Goal: Task Accomplishment & Management: Use online tool/utility

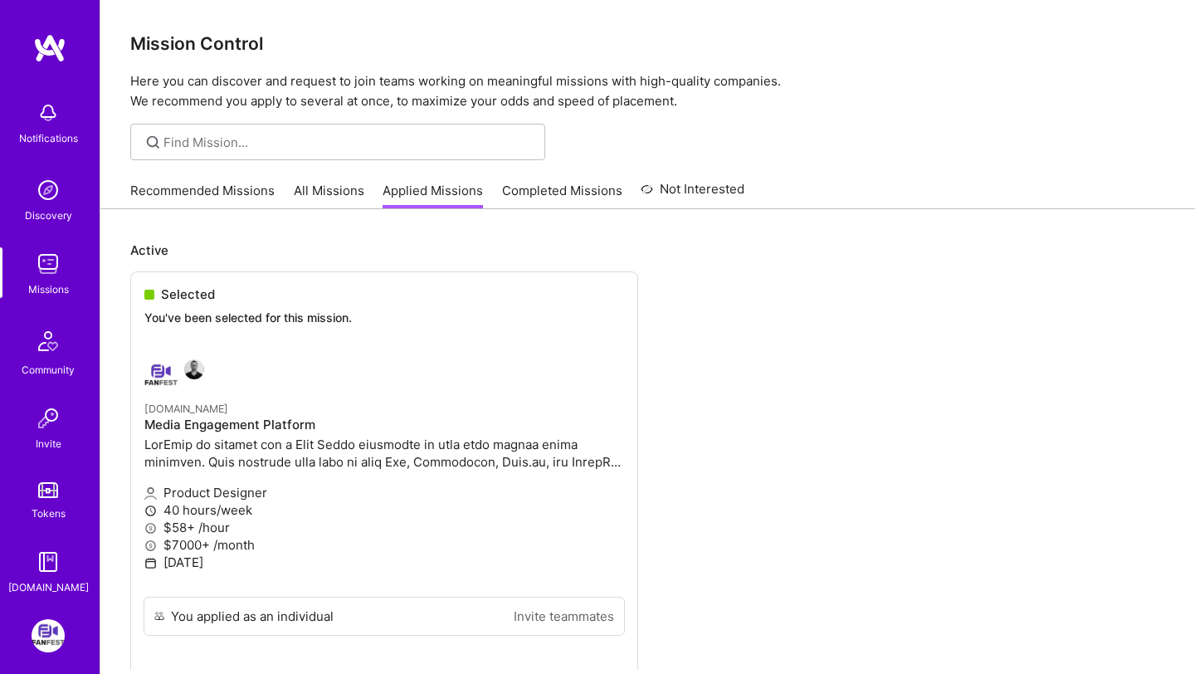
click at [180, 198] on link "Recommended Missions" at bounding box center [202, 195] width 144 height 27
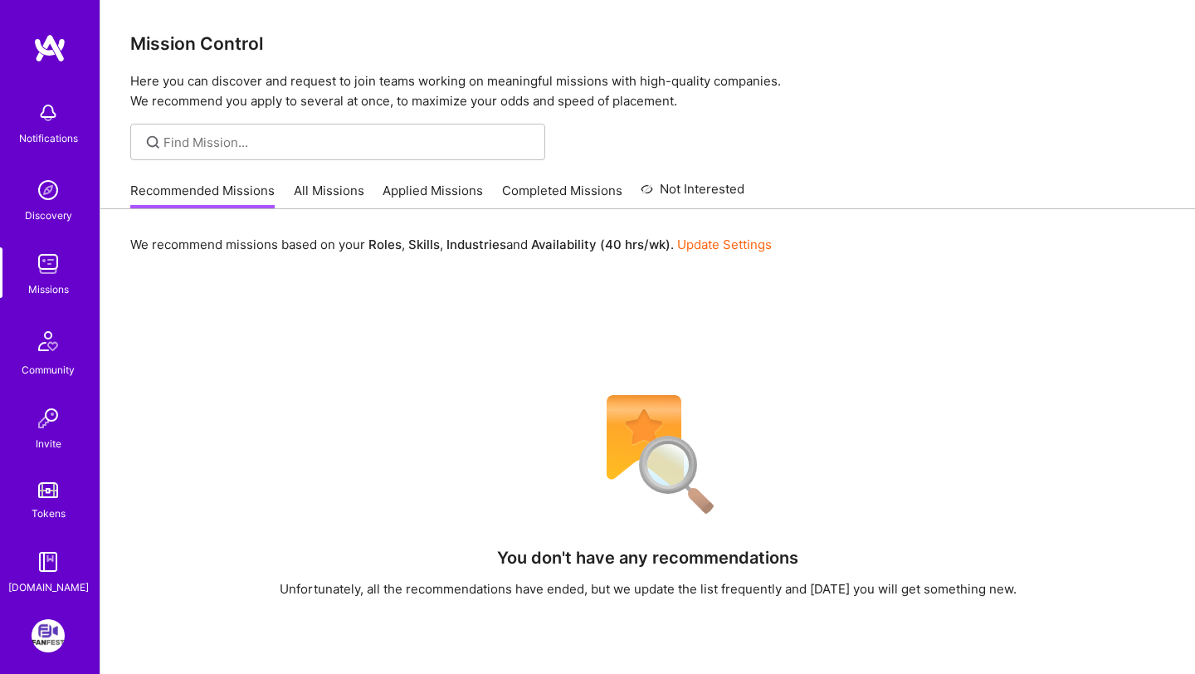
click at [343, 188] on link "All Missions" at bounding box center [329, 195] width 71 height 27
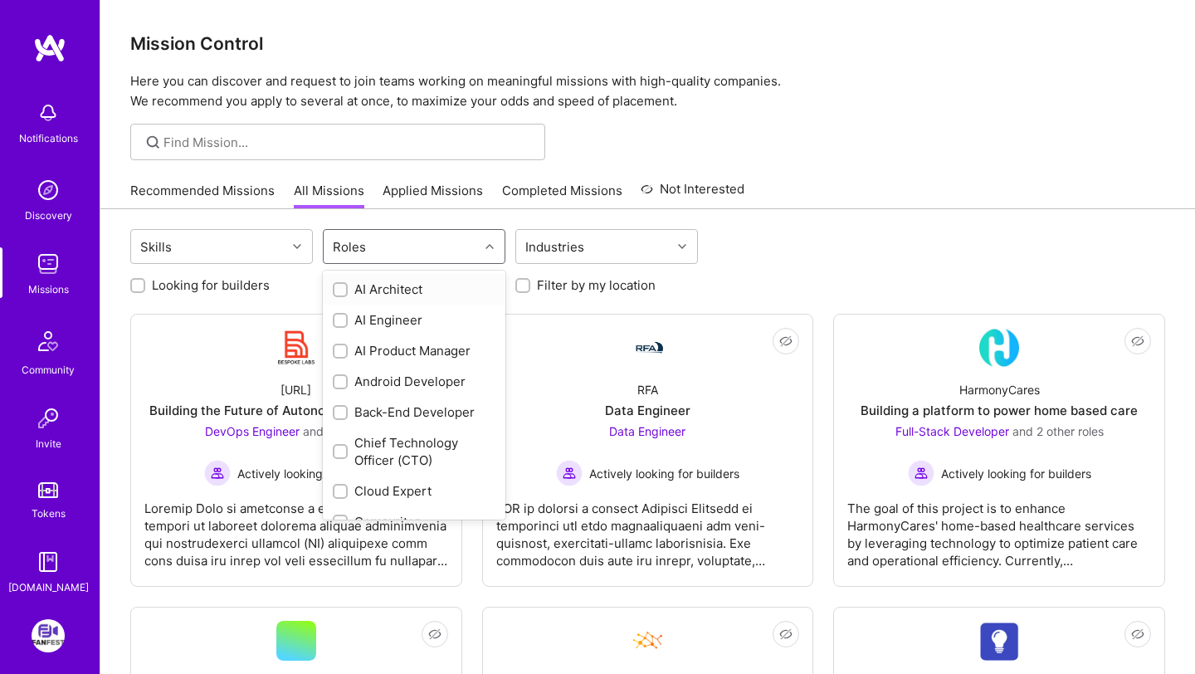
click at [390, 255] on div "Roles" at bounding box center [401, 246] width 155 height 33
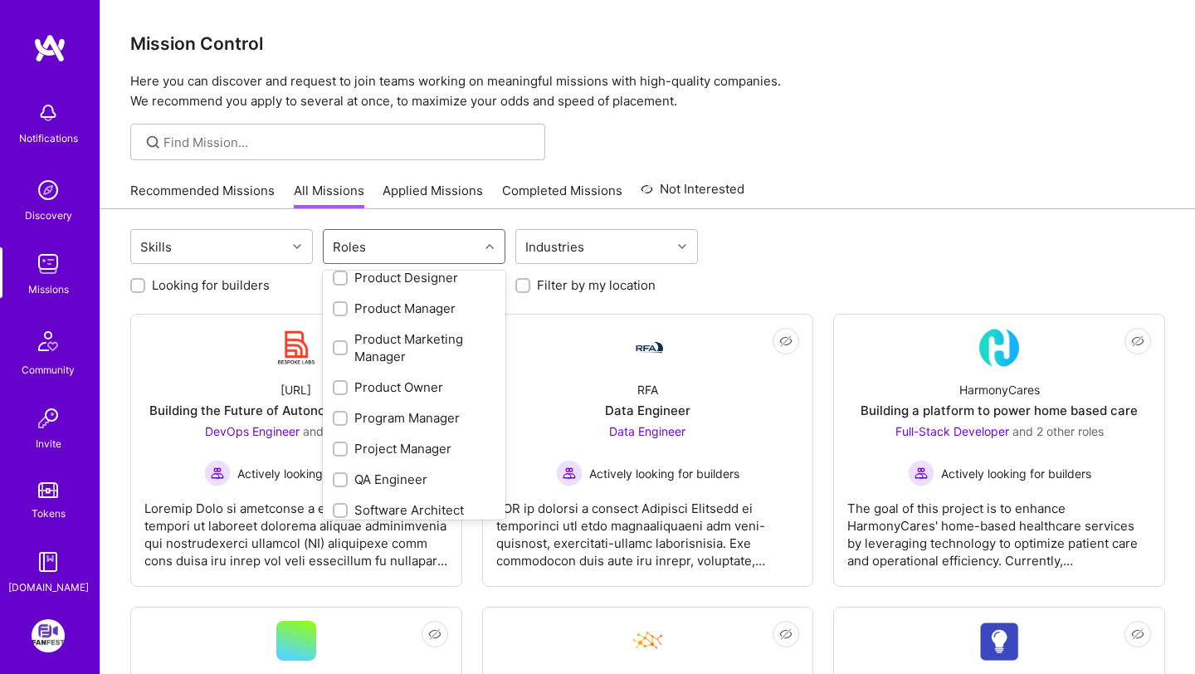
scroll to position [655, 0]
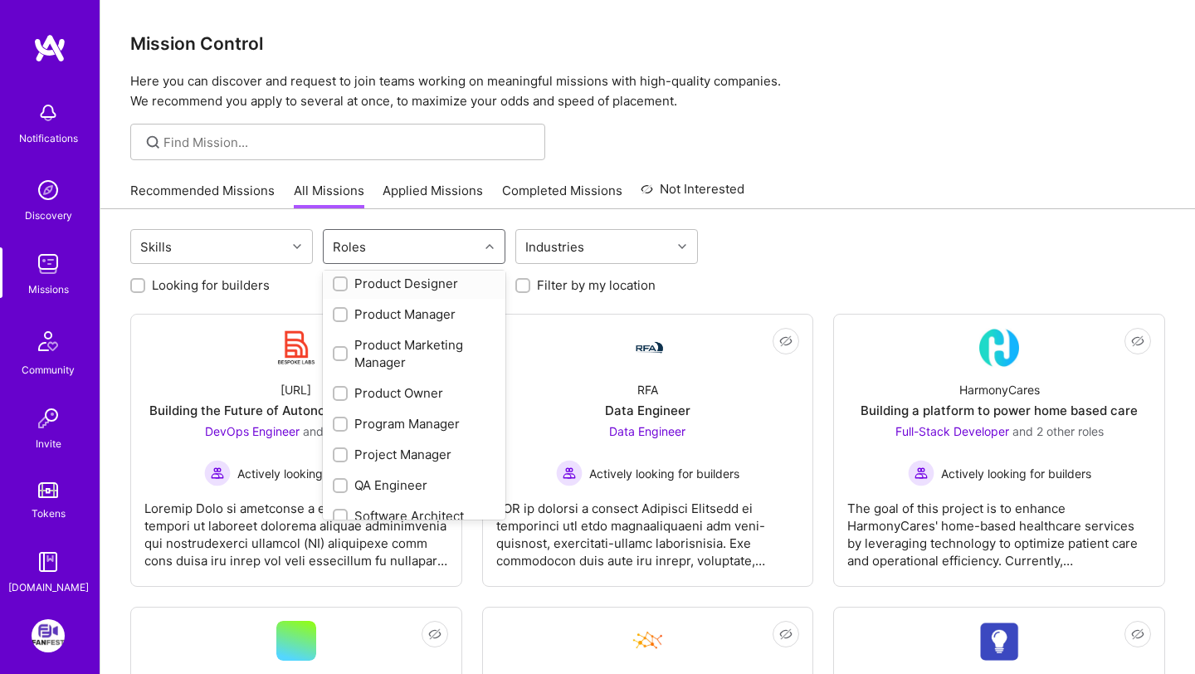
click at [403, 288] on div "Product Designer" at bounding box center [414, 283] width 163 height 17
checkbox input "true"
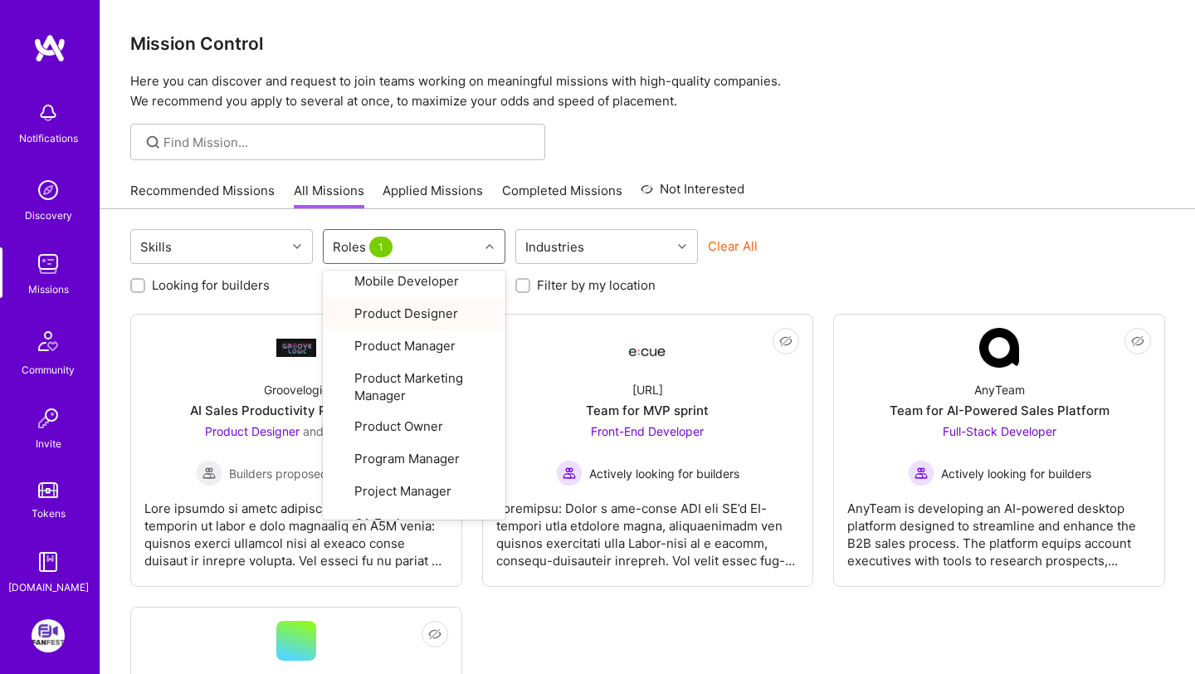
click at [857, 256] on div "Clear All" at bounding box center [799, 252] width 183 height 31
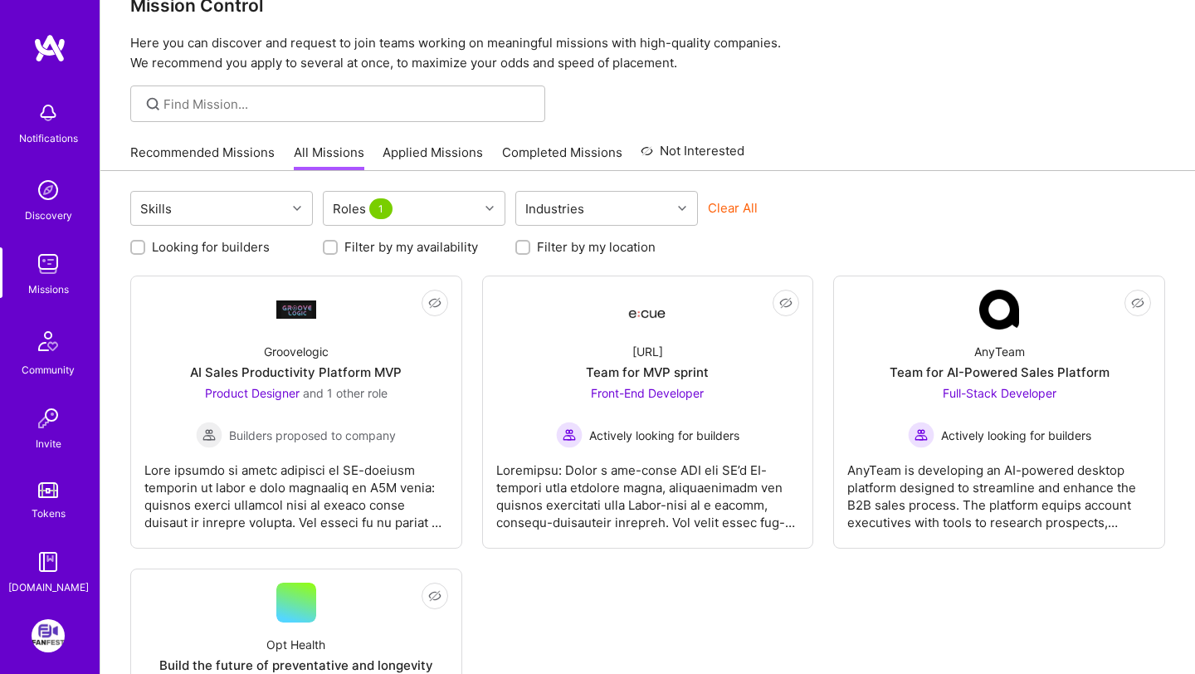
scroll to position [56, 0]
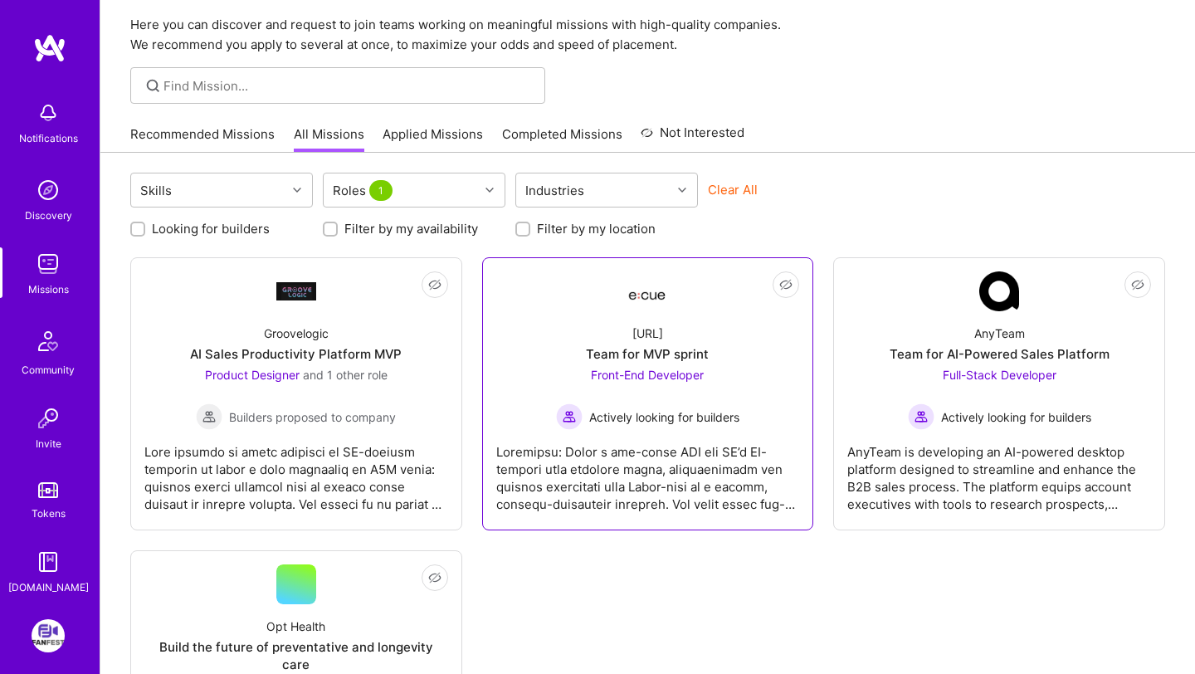
click at [718, 402] on div "Front-End Developer Actively looking for builders" at bounding box center [647, 398] width 183 height 64
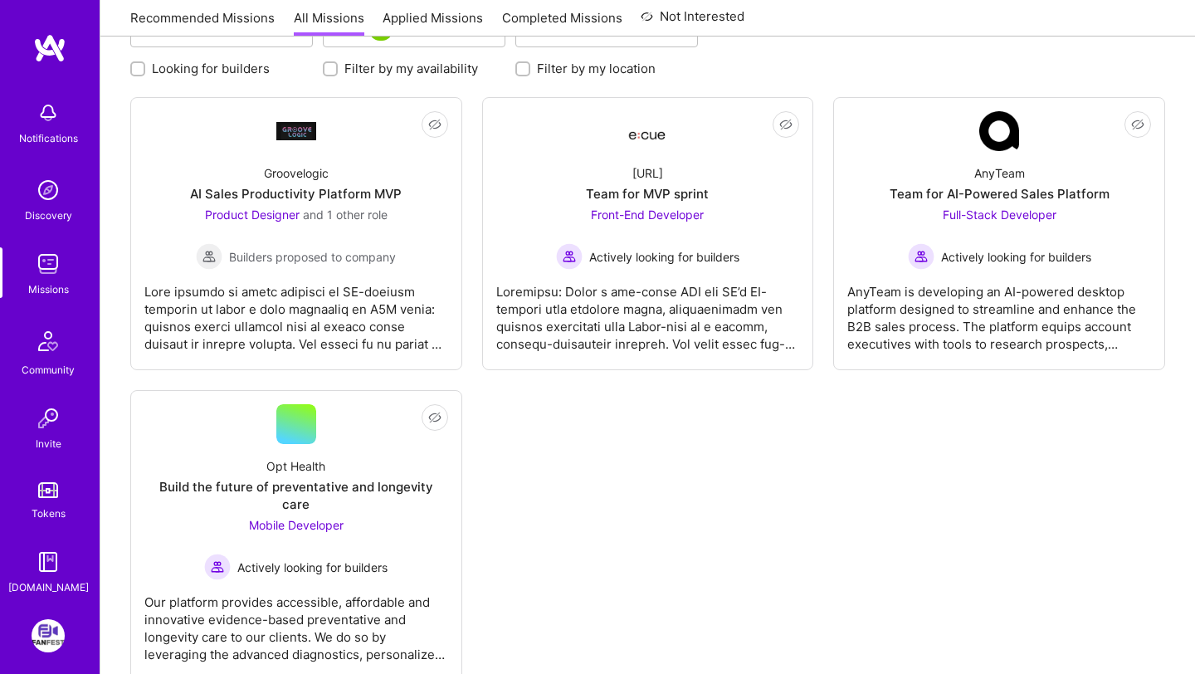
scroll to position [246, 0]
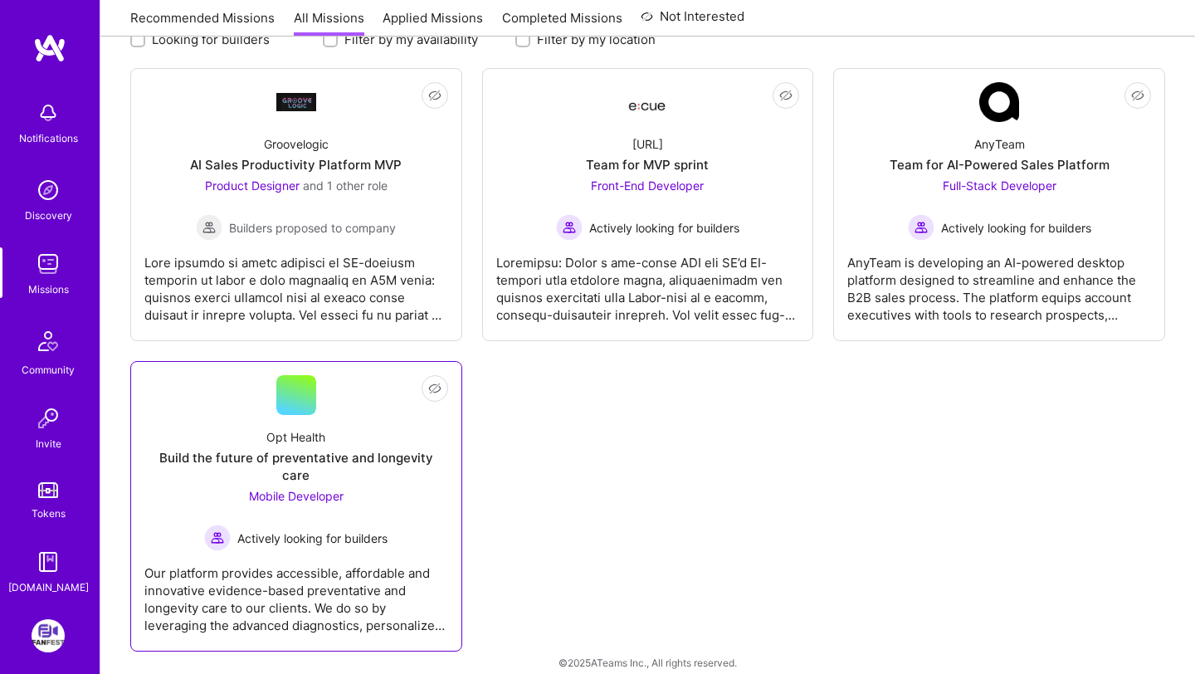
click at [390, 518] on div "Opt Health Build the future of preventative and longevity care Mobile Developer…" at bounding box center [296, 483] width 304 height 136
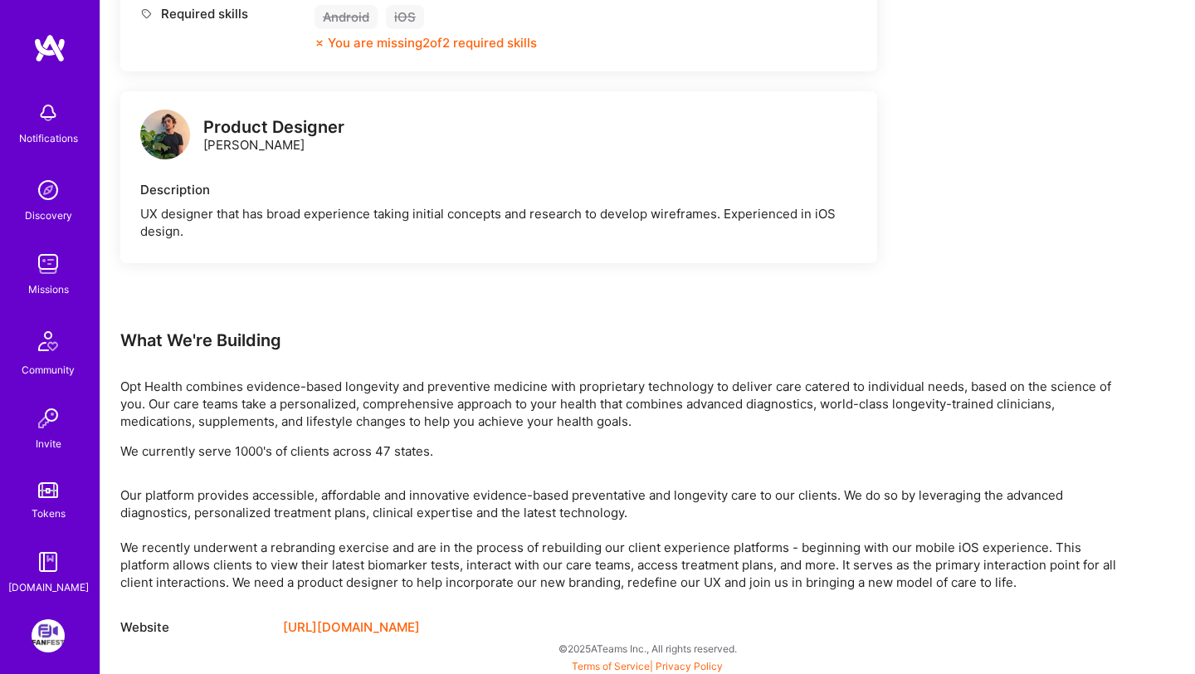
scroll to position [813, 0]
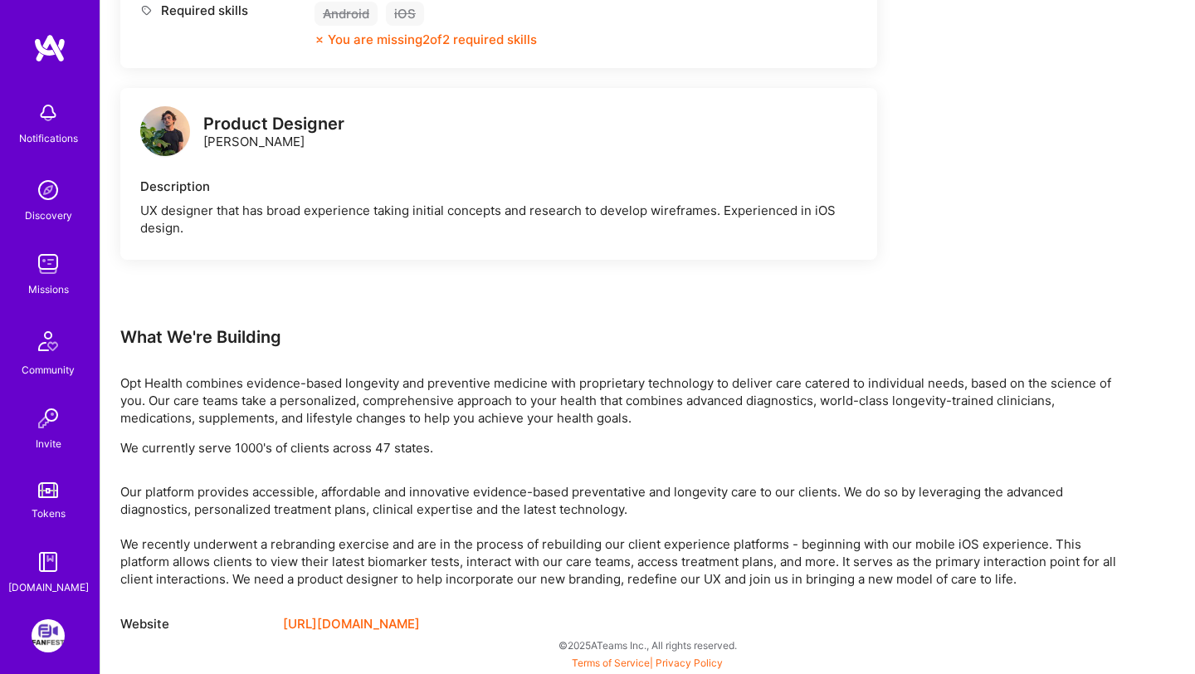
click at [348, 623] on link "[URL][DOMAIN_NAME]" at bounding box center [351, 624] width 137 height 20
